Goal: Navigation & Orientation: Find specific page/section

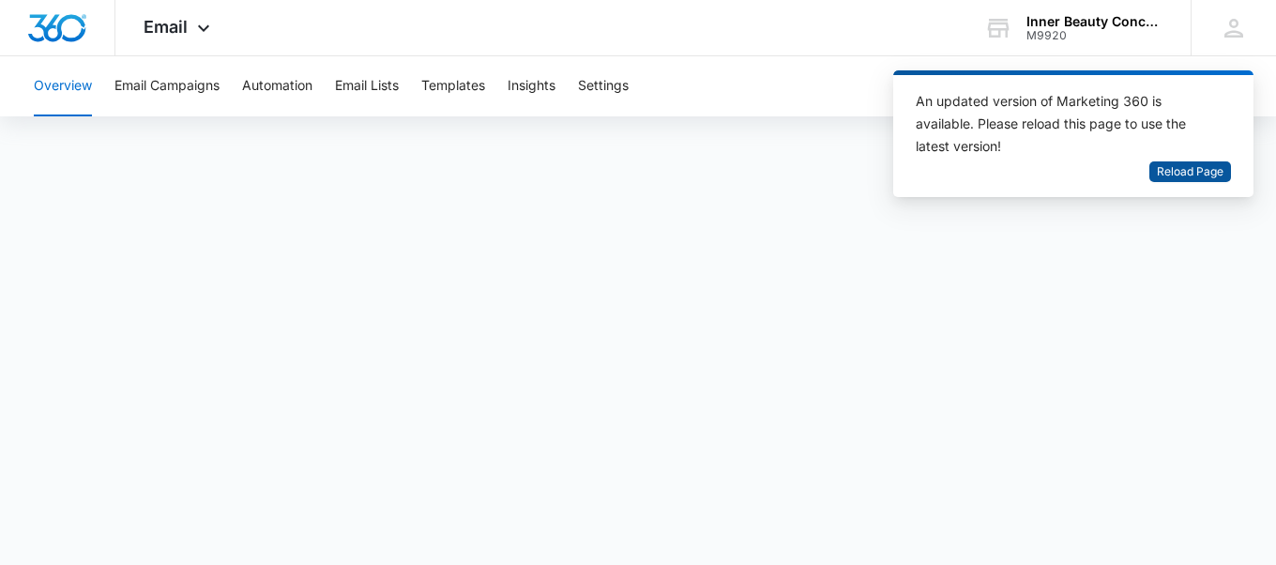
click at [1209, 173] on span "Reload Page" at bounding box center [1190, 172] width 67 height 18
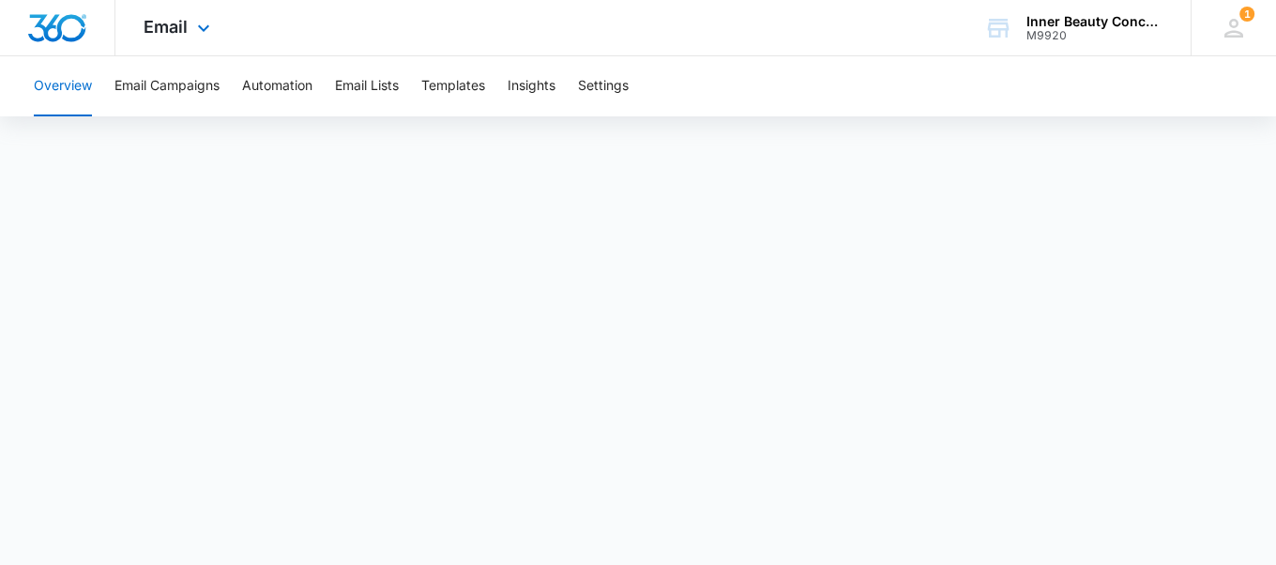
click at [187, 30] on div "Email Apps Reputation Websites Forms CRM Email Social Shop Payments POS Content…" at bounding box center [179, 27] width 128 height 55
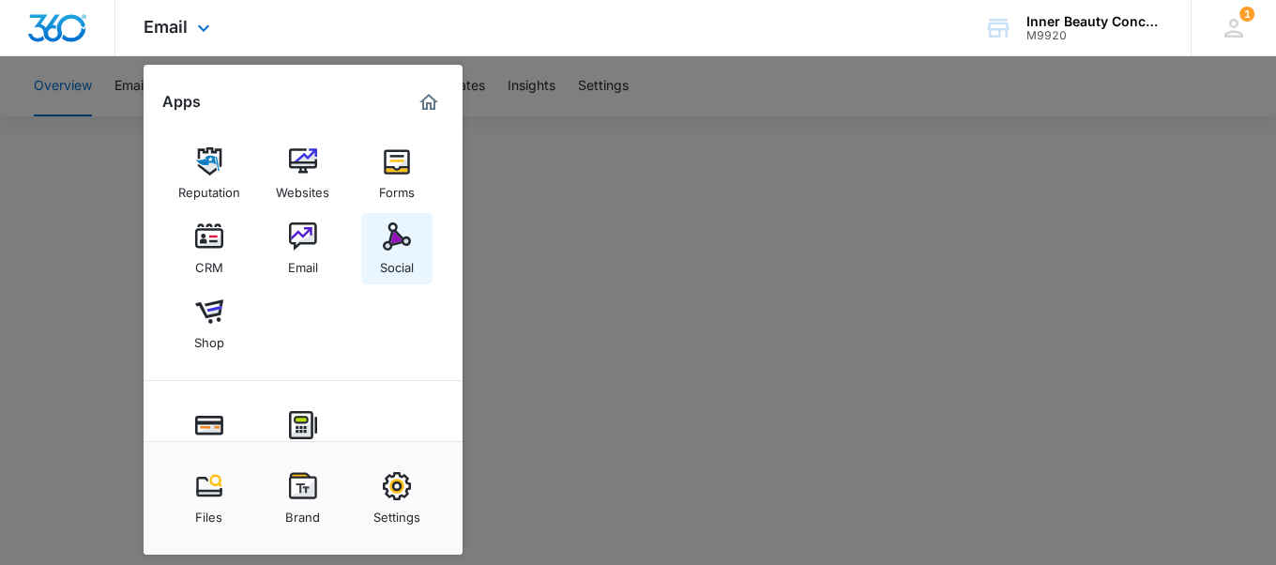
click at [384, 230] on img at bounding box center [397, 236] width 28 height 28
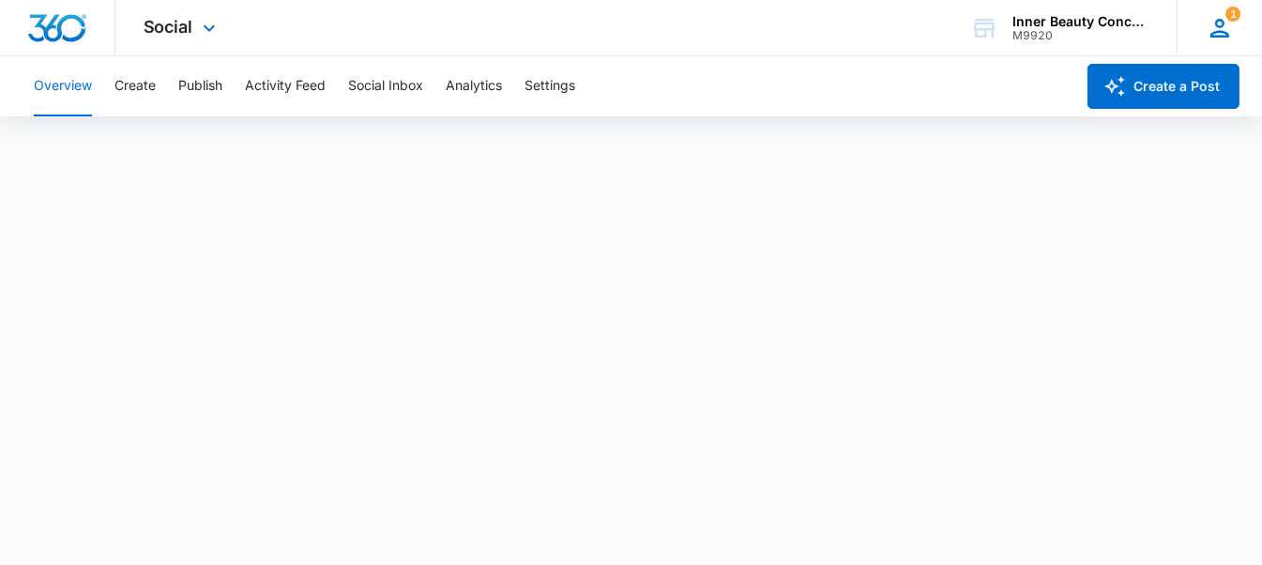
click at [1237, 27] on div "1 DR Dolores Renaud info@innerbeautyconcepts.com My Profile 1 Notifications Sup…" at bounding box center [1219, 27] width 85 height 55
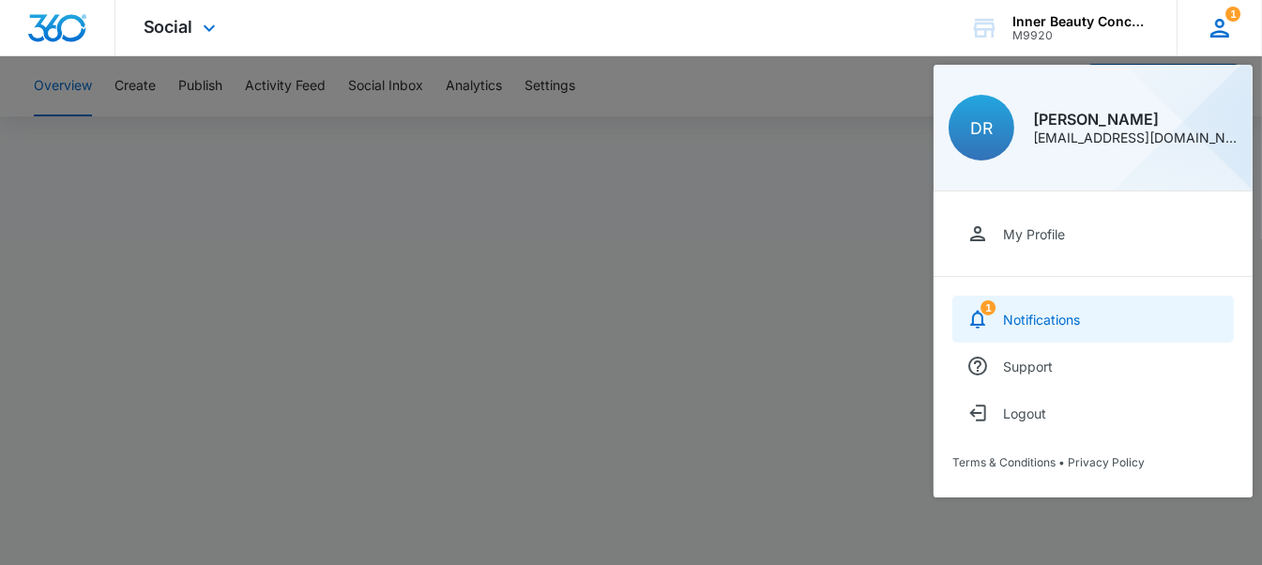
click at [1014, 312] on div "Notifications" at bounding box center [1041, 320] width 77 height 16
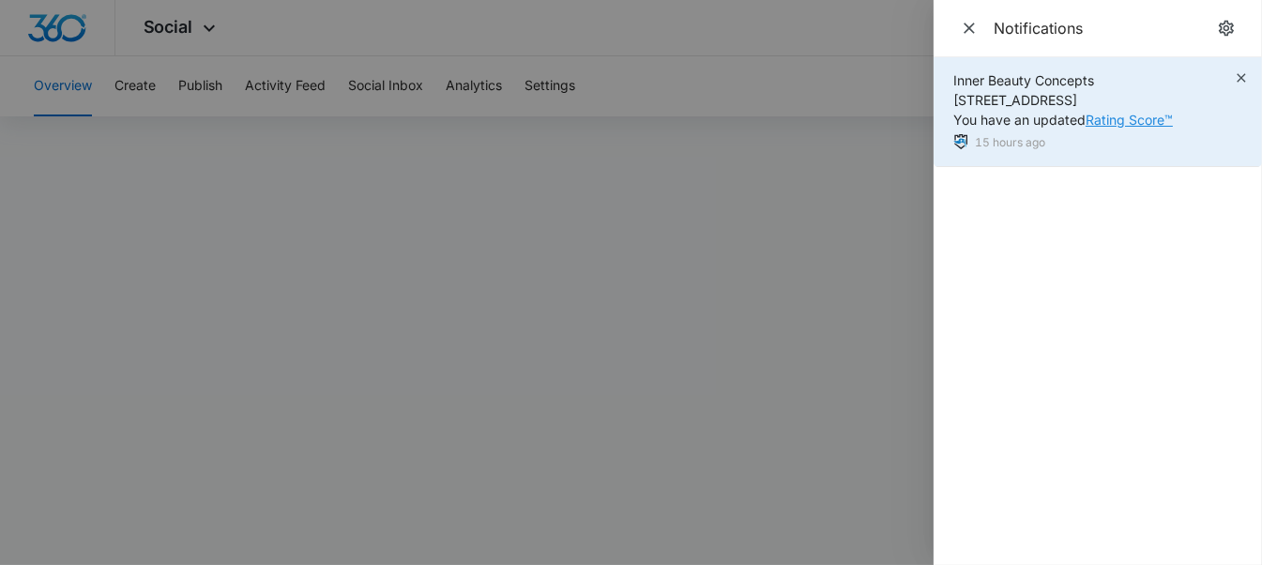
click at [1134, 122] on link "Rating Score™" at bounding box center [1129, 120] width 87 height 16
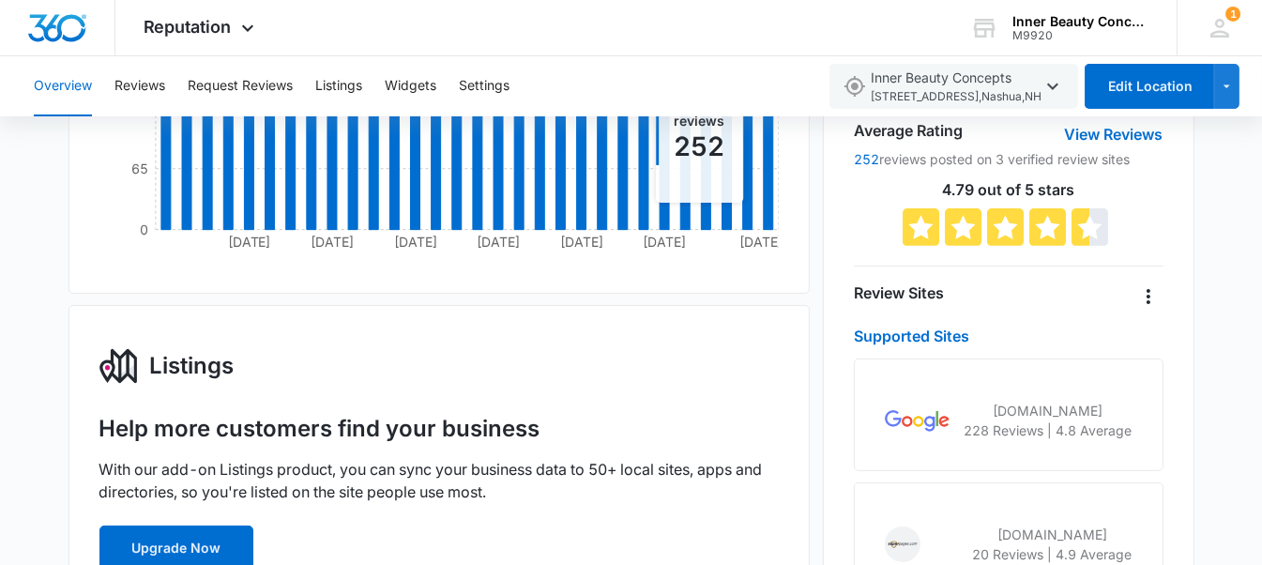
scroll to position [54, 0]
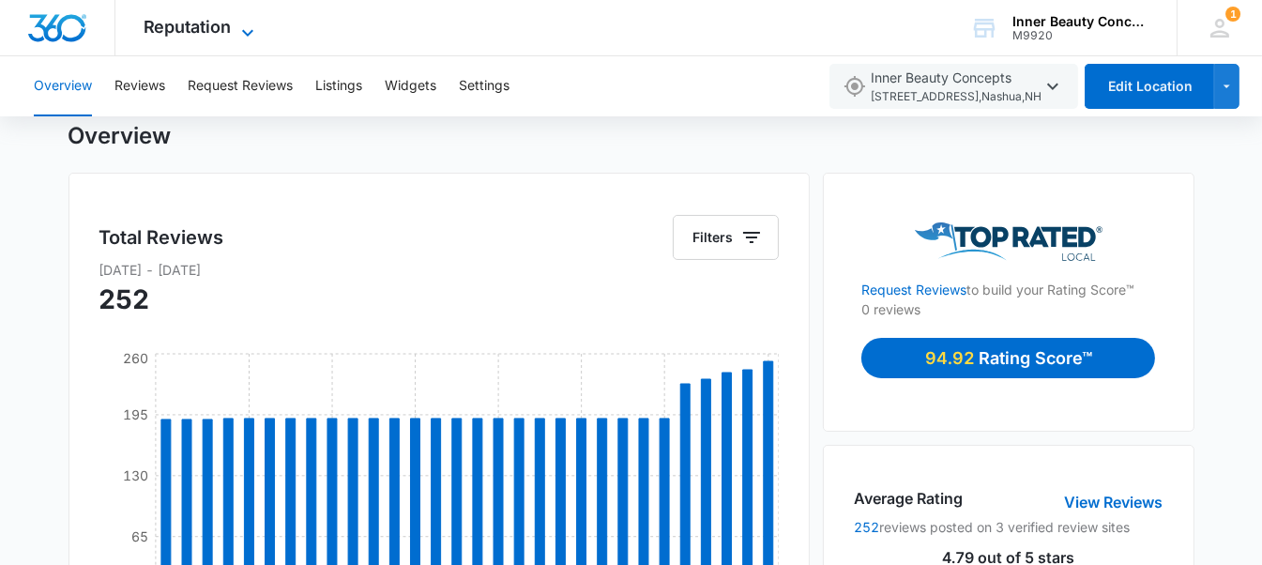
click at [170, 27] on span "Reputation" at bounding box center [188, 27] width 88 height 20
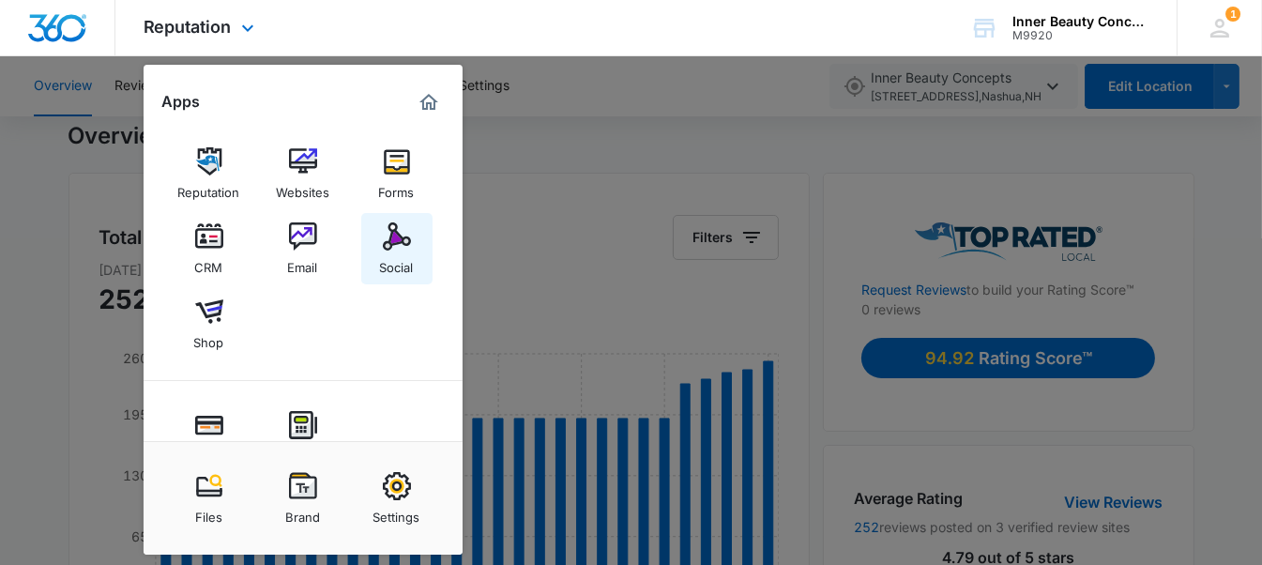
click at [377, 235] on link "Social" at bounding box center [396, 248] width 71 height 71
